Goal: Task Accomplishment & Management: Manage account settings

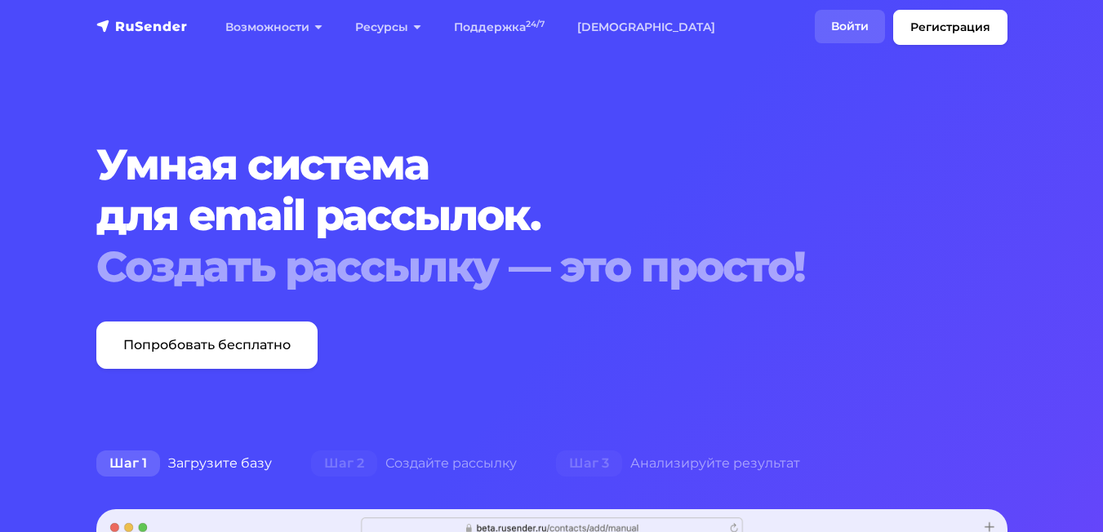
click at [851, 25] on link "Войти" at bounding box center [850, 26] width 70 height 33
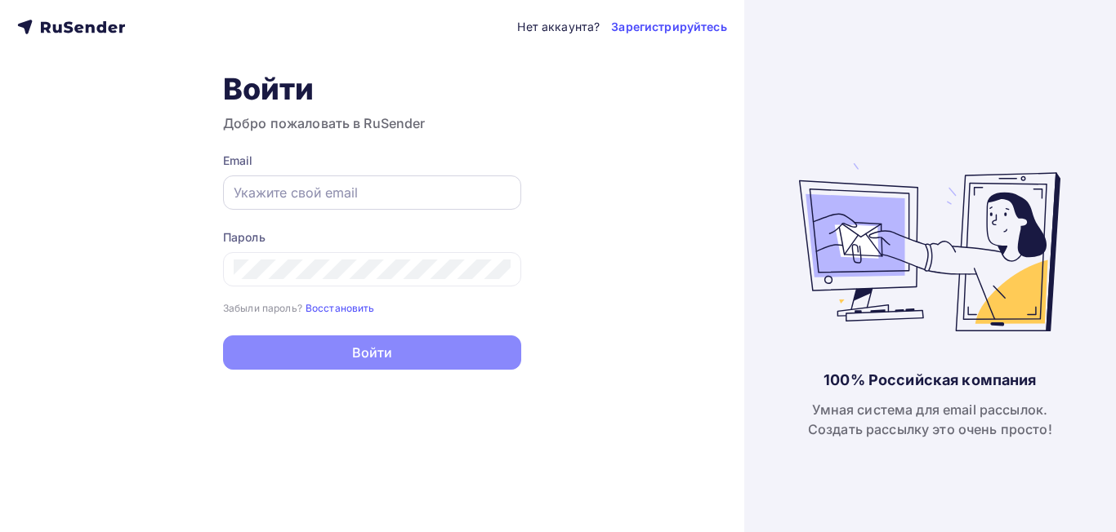
type input "[EMAIL_ADDRESS][DOMAIN_NAME]"
click at [370, 184] on input "dima@dienesalotti.ru" at bounding box center [372, 193] width 277 height 20
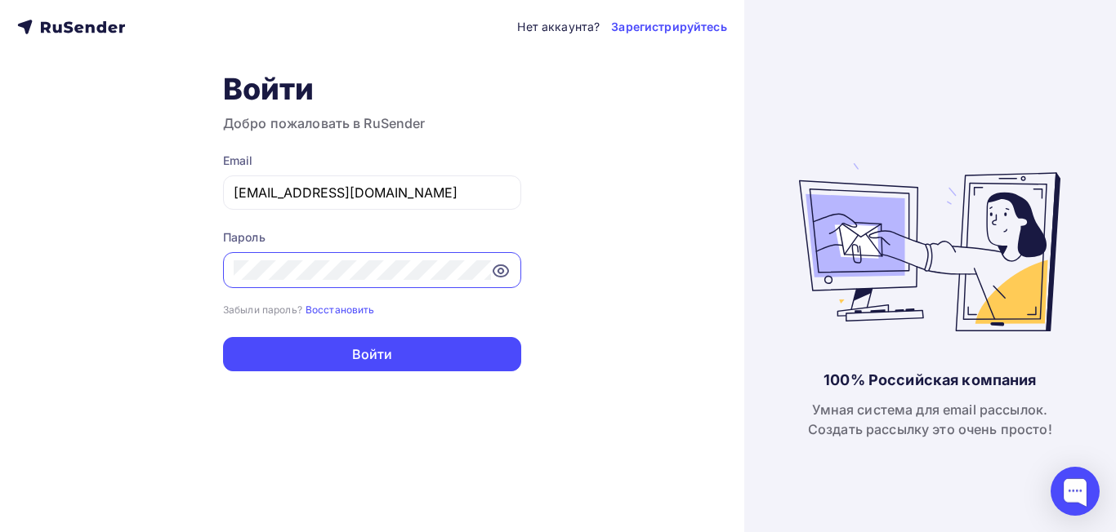
click at [495, 264] on icon at bounding box center [501, 271] width 20 height 20
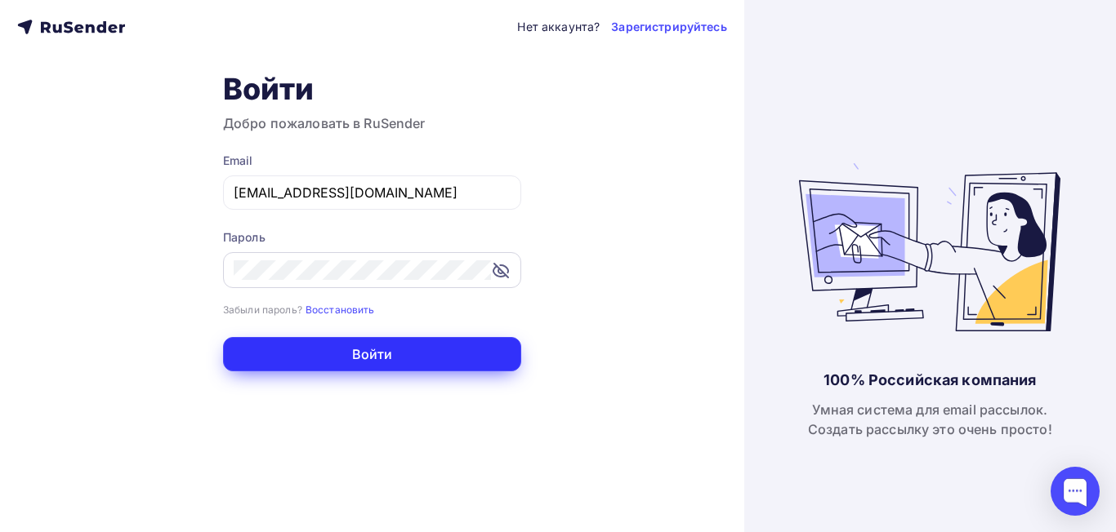
click at [452, 345] on button "Войти" at bounding box center [372, 354] width 298 height 34
